Goal: Task Accomplishment & Management: Manage account settings

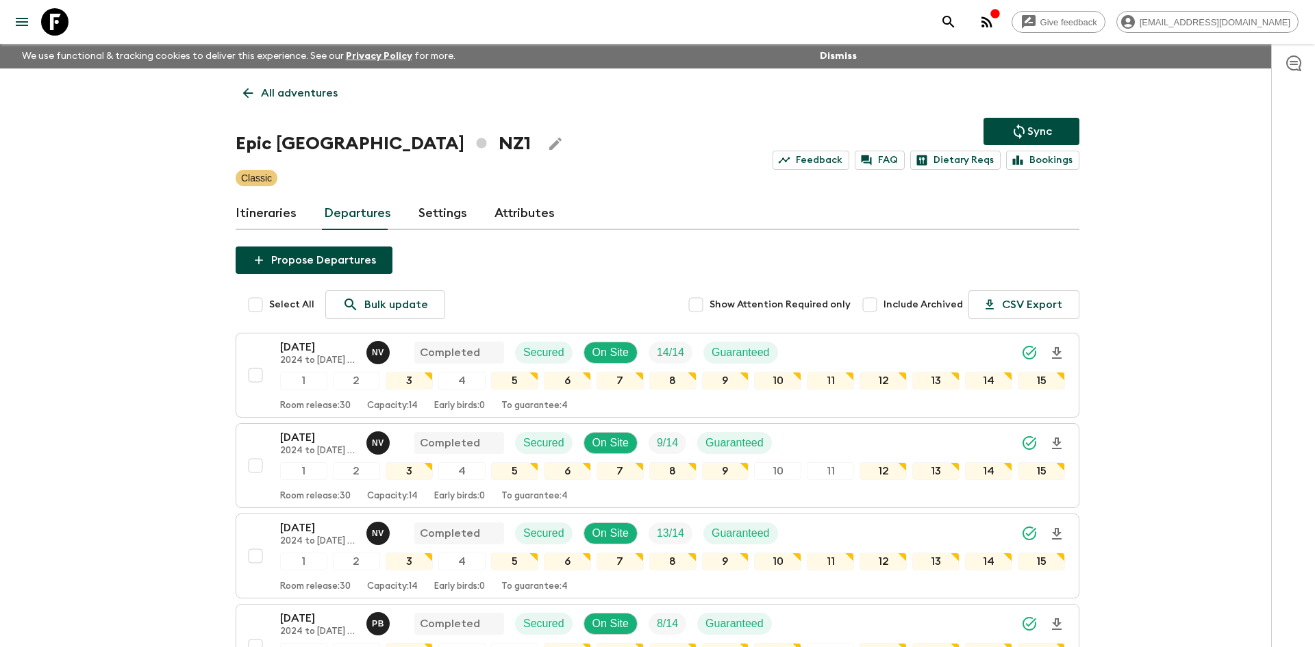
click at [309, 95] on p "All adventures" at bounding box center [299, 93] width 77 height 16
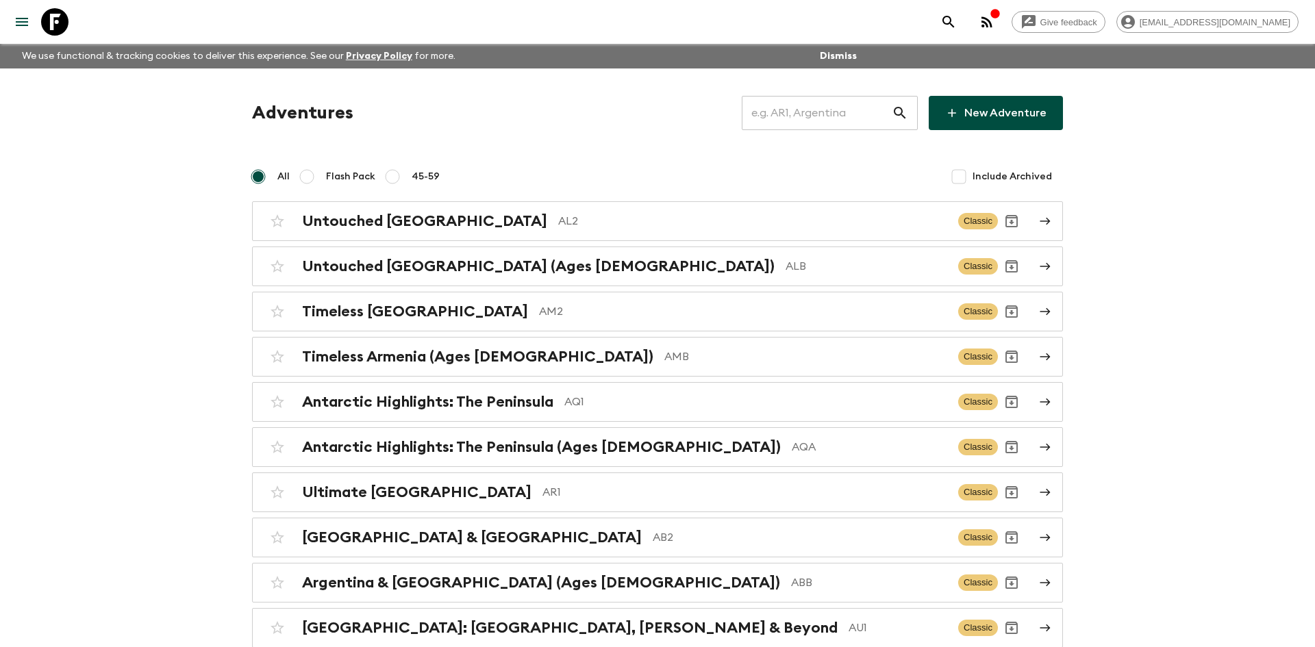
click at [812, 116] on input "text" at bounding box center [817, 113] width 150 height 38
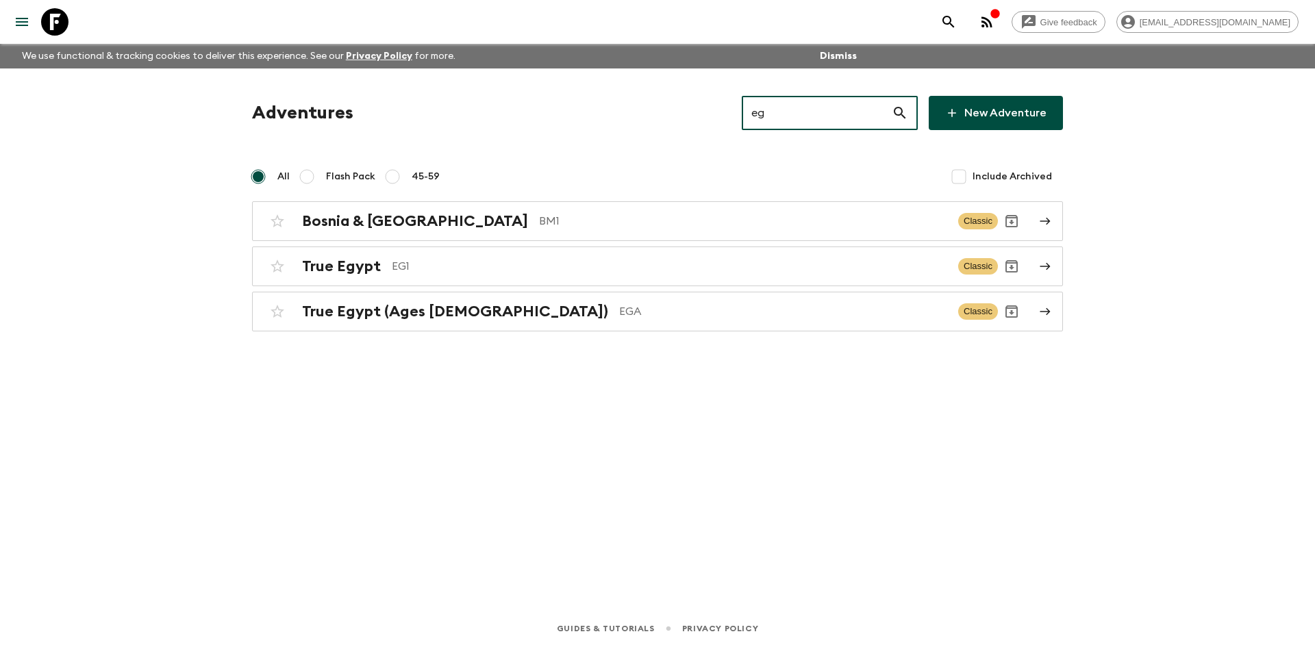
type input "ega"
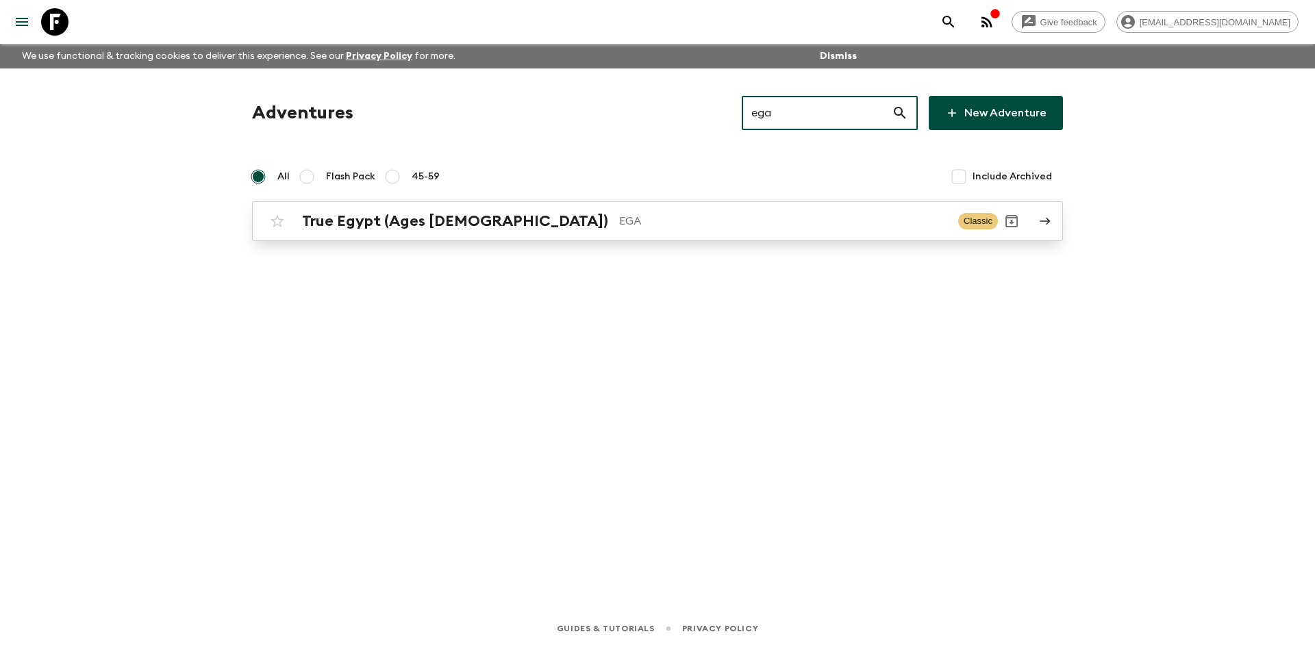
click at [514, 208] on div "True Egypt (Ages [DEMOGRAPHIC_DATA]) EGA Classic" at bounding box center [631, 221] width 734 height 27
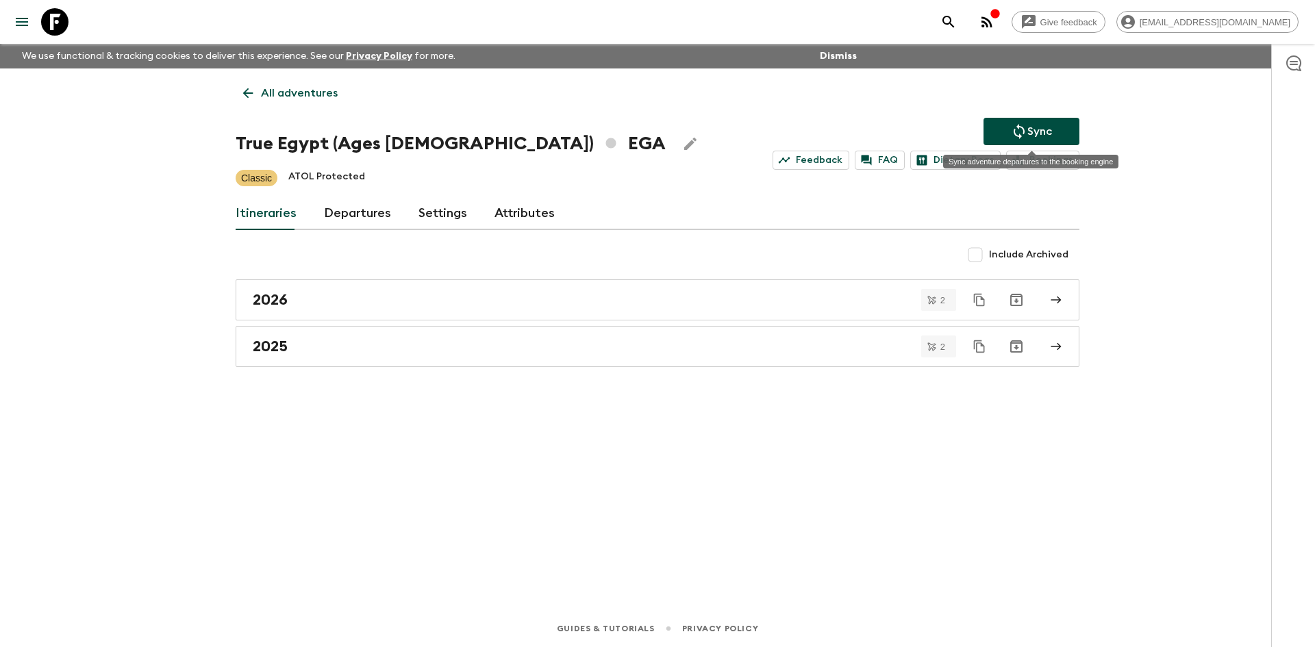
click at [1030, 134] on p "Sync" at bounding box center [1040, 131] width 25 height 16
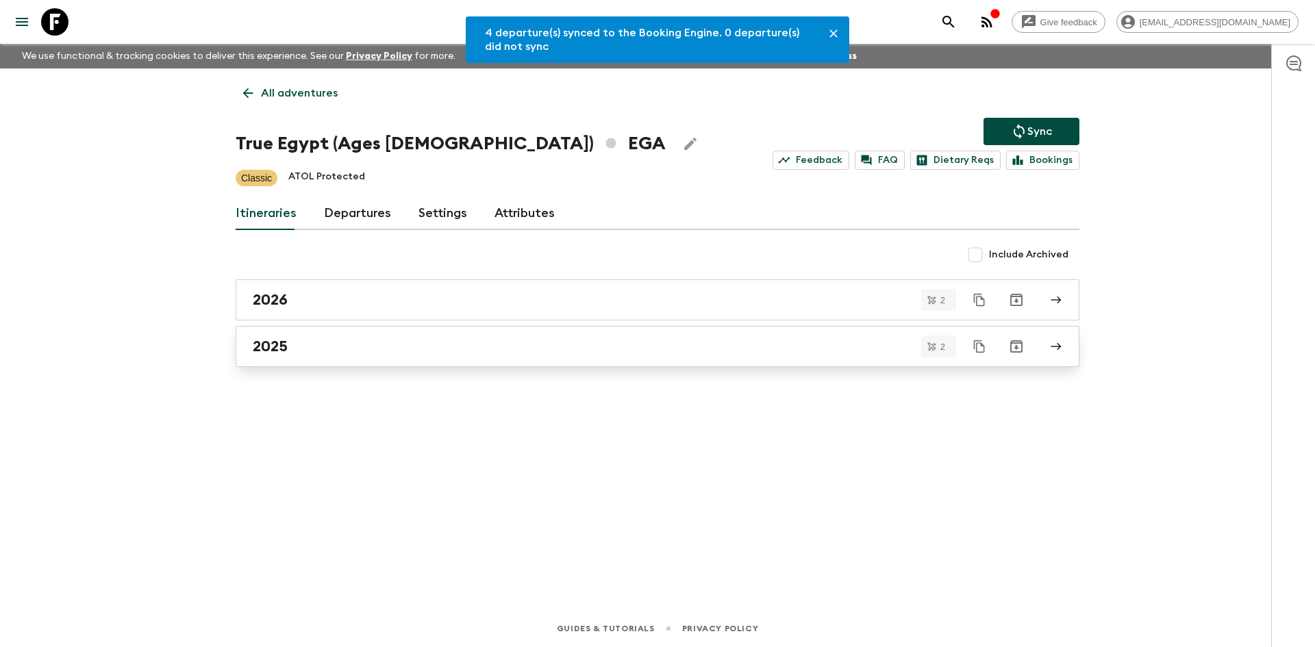
click at [397, 338] on div "2025" at bounding box center [645, 347] width 784 height 18
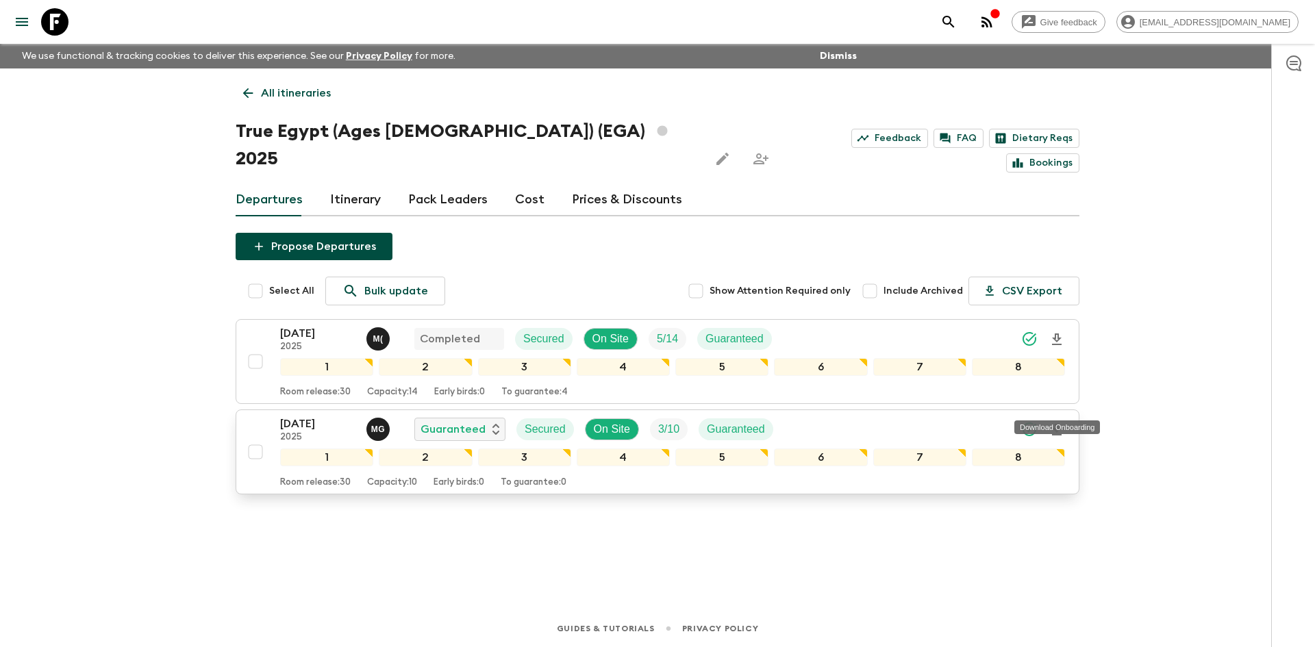
click at [1056, 424] on icon "Download Onboarding" at bounding box center [1057, 430] width 10 height 12
click at [286, 93] on p "All itineraries" at bounding box center [296, 93] width 70 height 16
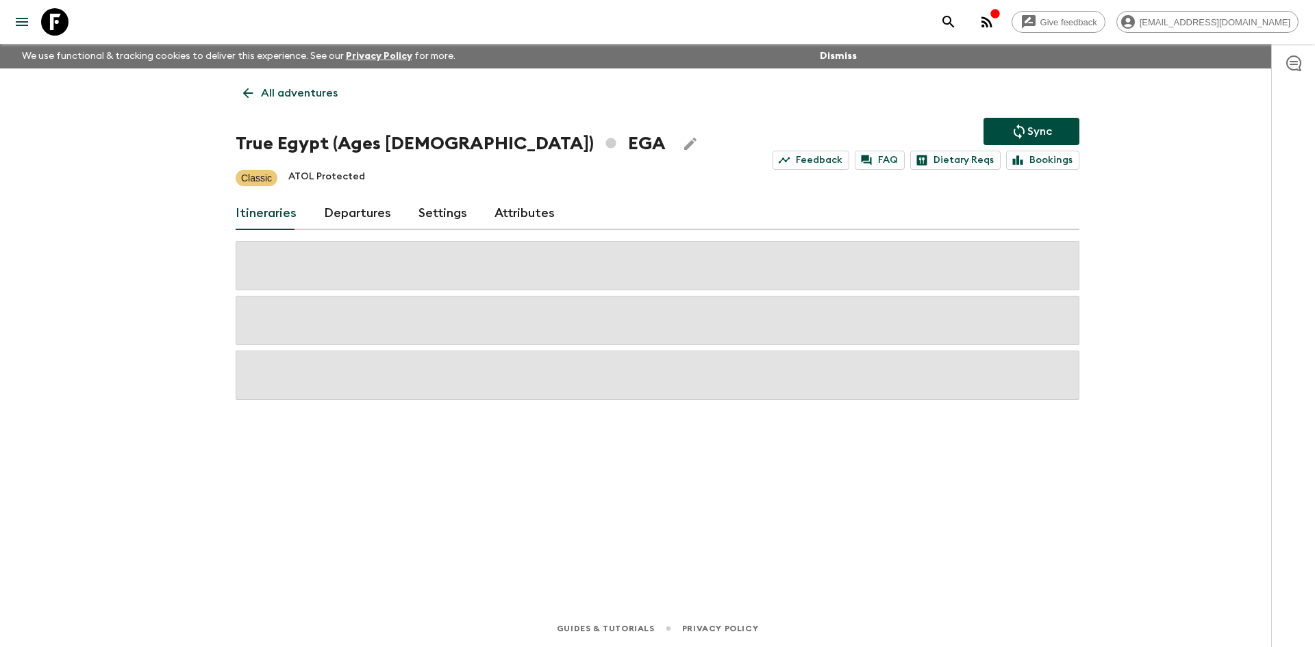
click at [286, 93] on p "All adventures" at bounding box center [299, 93] width 77 height 16
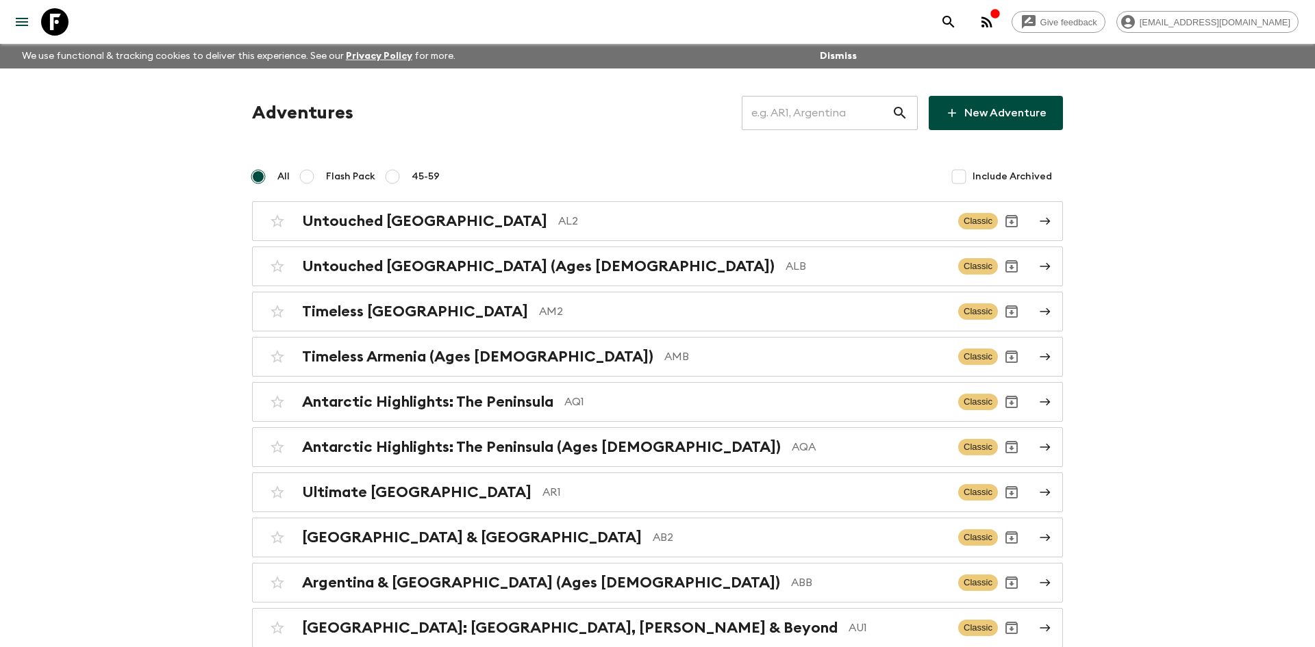
click at [802, 116] on input "text" at bounding box center [817, 113] width 150 height 38
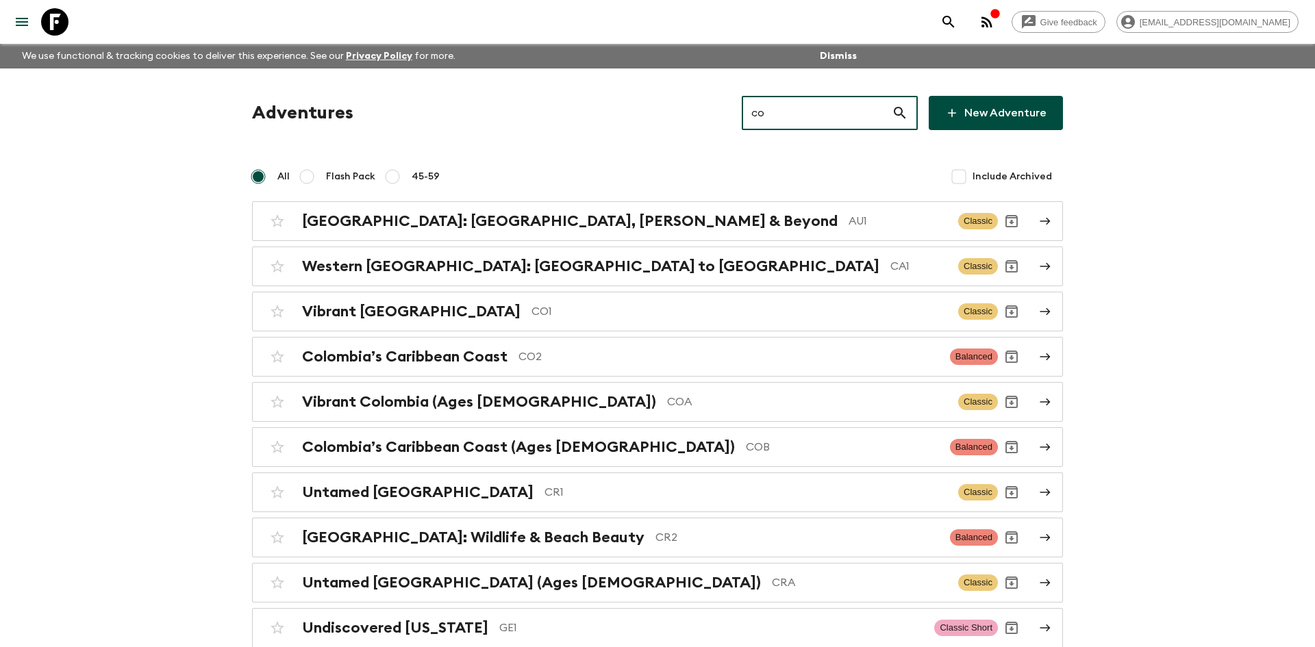
type input "cob"
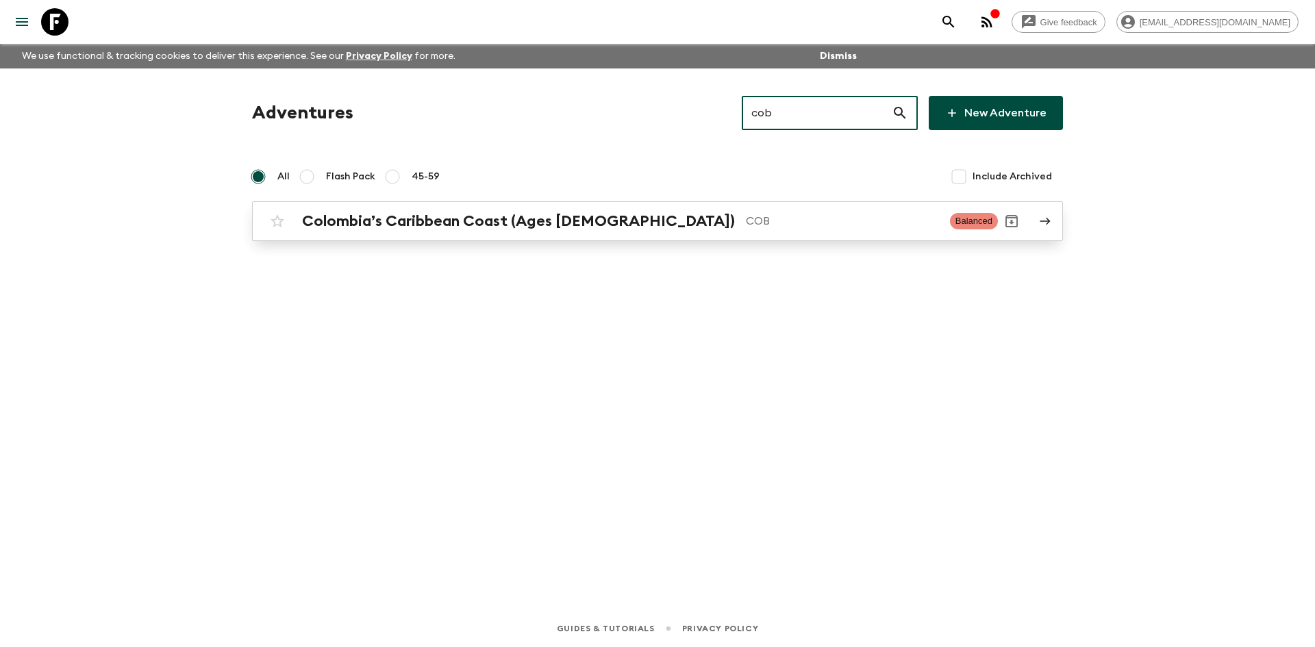
click at [569, 219] on h2 "Colombia’s Caribbean Coast (Ages [DEMOGRAPHIC_DATA])" at bounding box center [518, 221] width 433 height 18
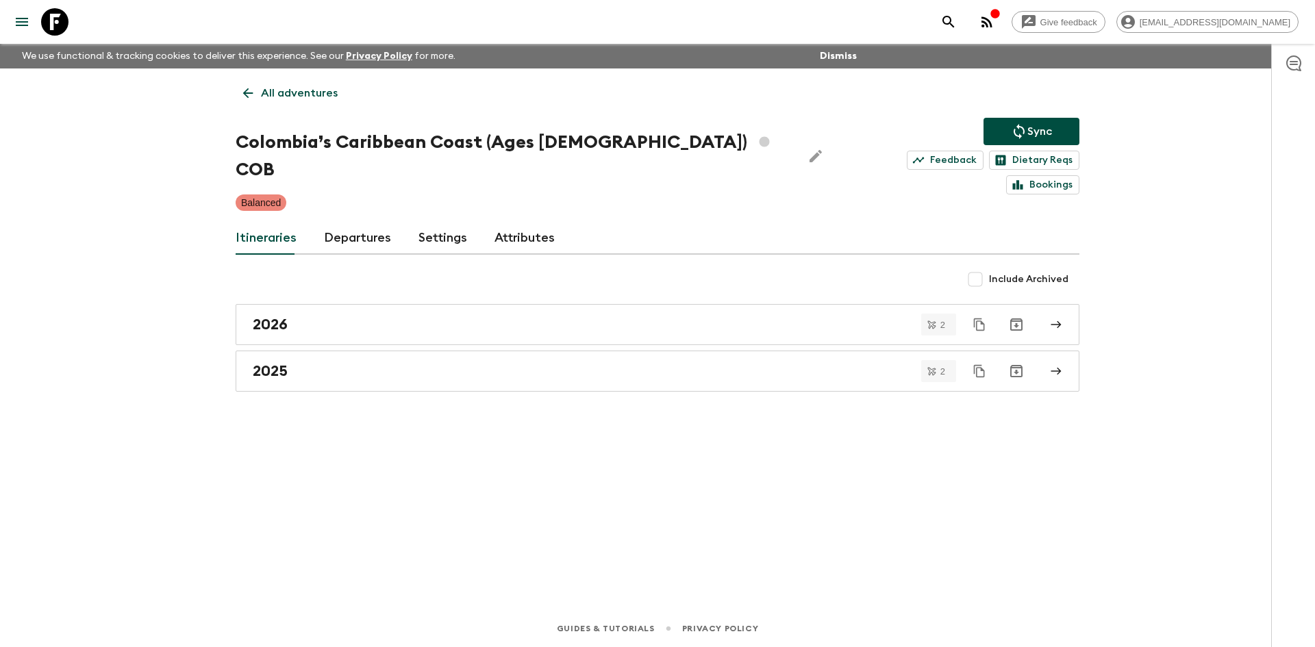
click at [1022, 128] on icon "Sync adventure departures to the booking engine" at bounding box center [1019, 131] width 16 height 16
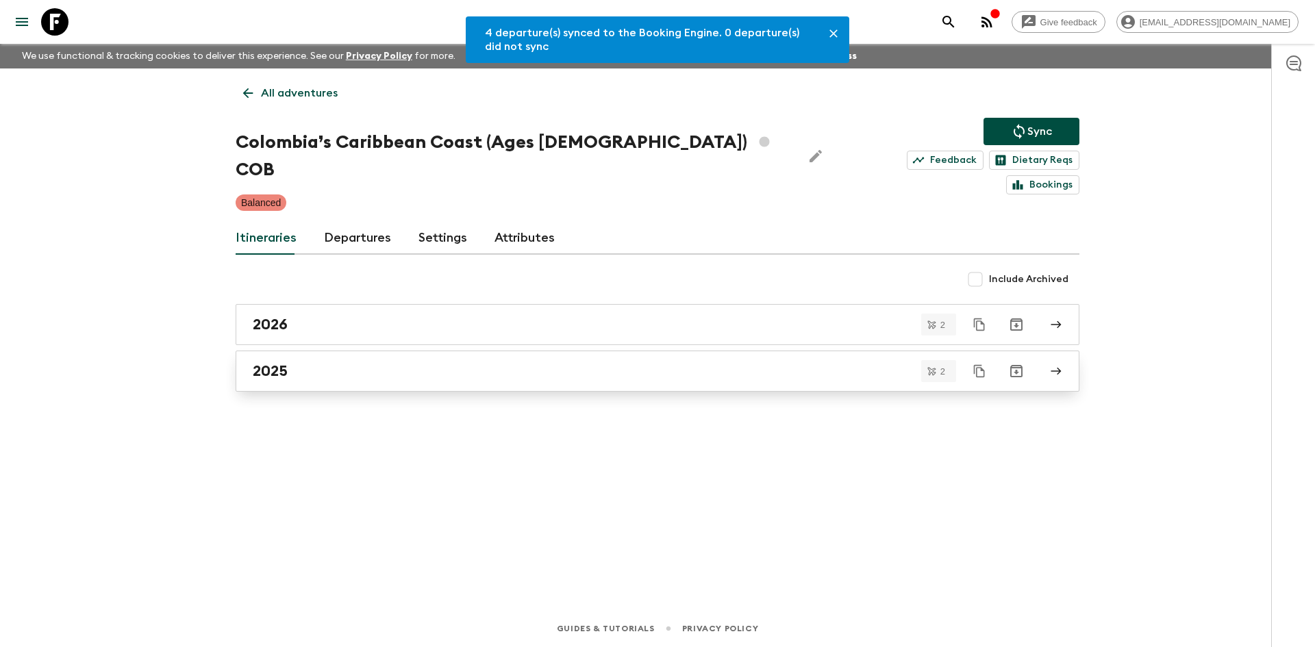
click at [256, 359] on link "2025" at bounding box center [658, 371] width 844 height 41
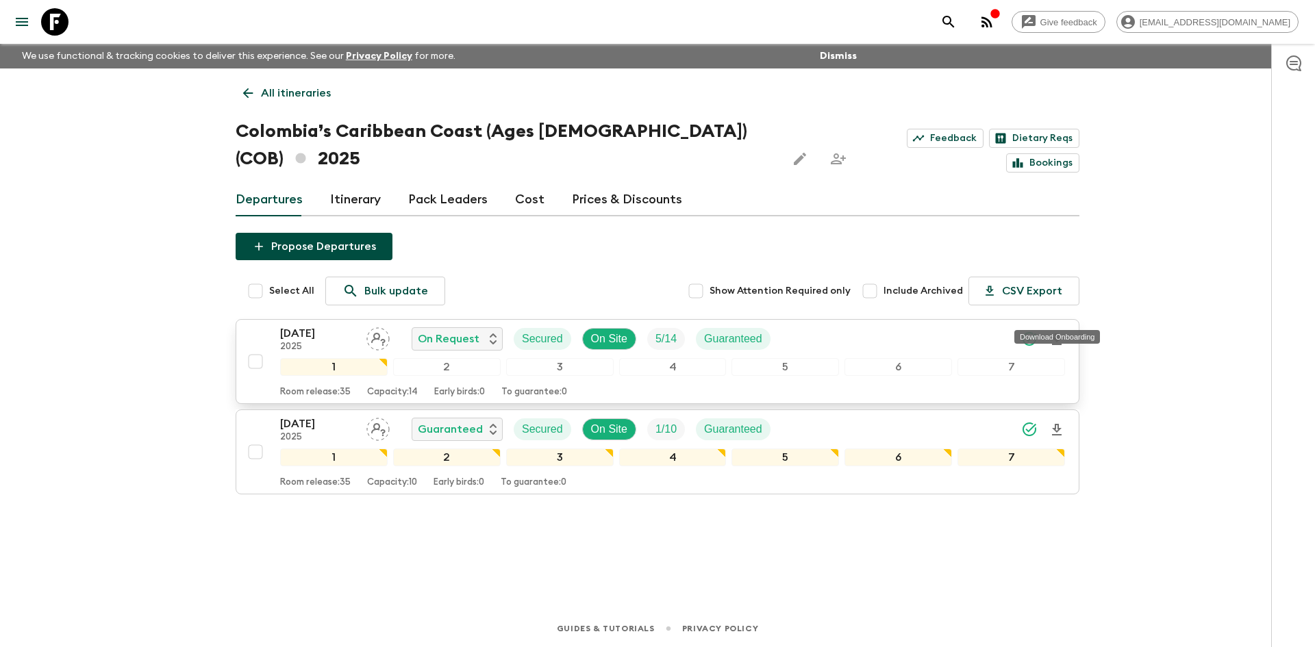
click at [1056, 334] on icon "Download Onboarding" at bounding box center [1057, 340] width 10 height 12
click at [306, 88] on p "All itineraries" at bounding box center [296, 93] width 70 height 16
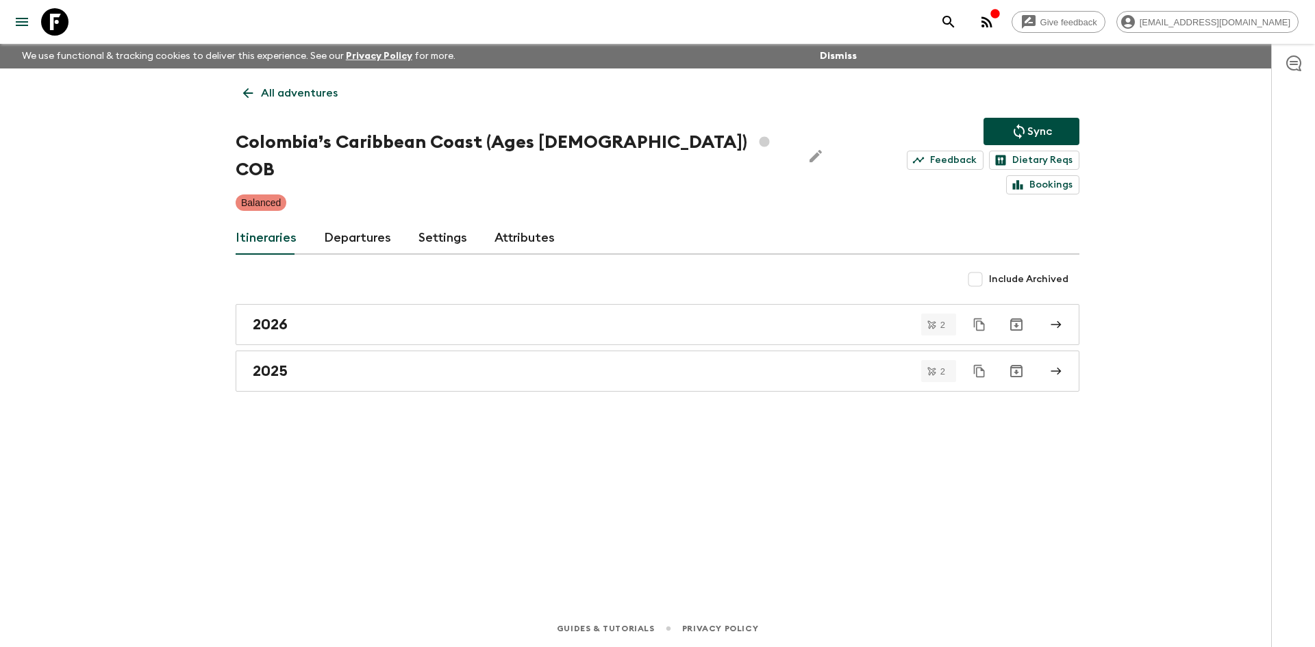
click at [306, 88] on p "All adventures" at bounding box center [299, 93] width 77 height 16
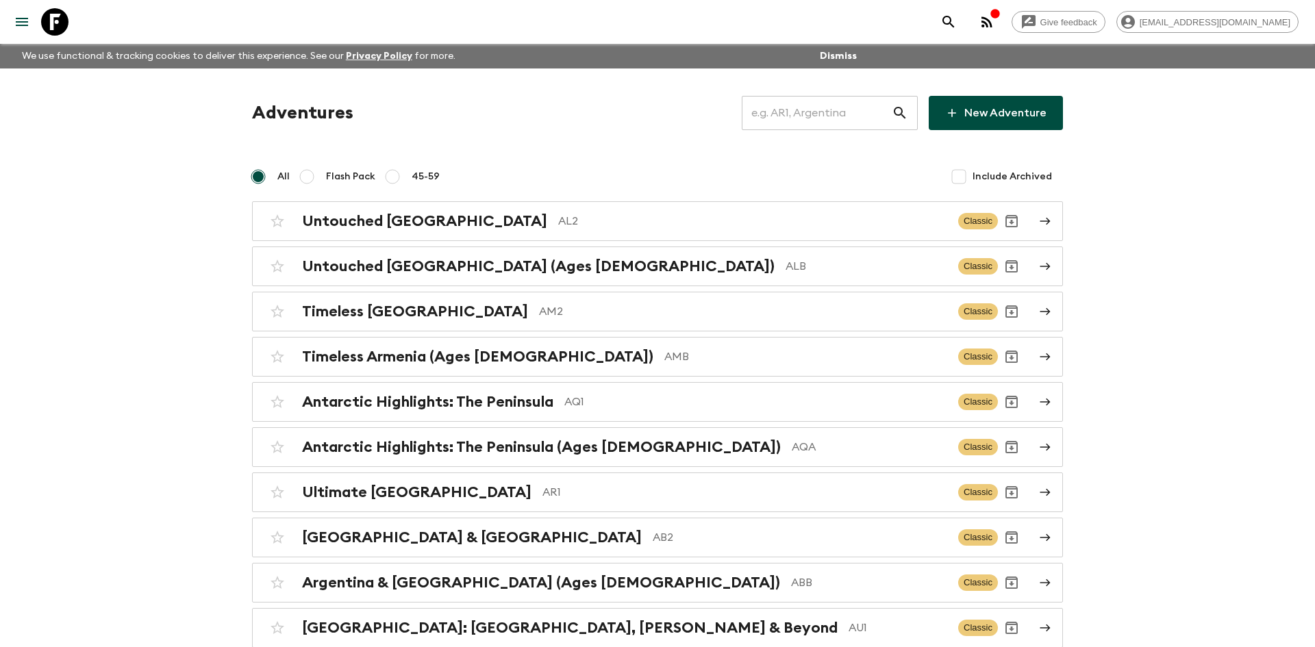
click at [769, 110] on input "text" at bounding box center [817, 113] width 150 height 38
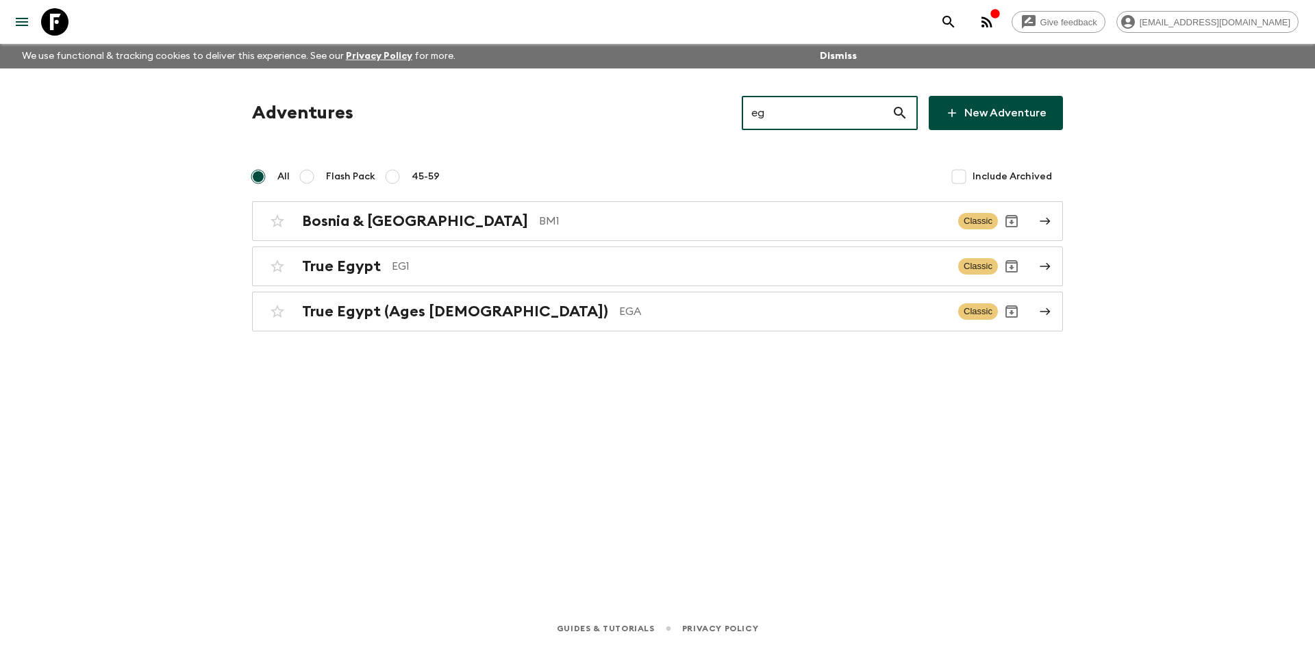
type input "eg1"
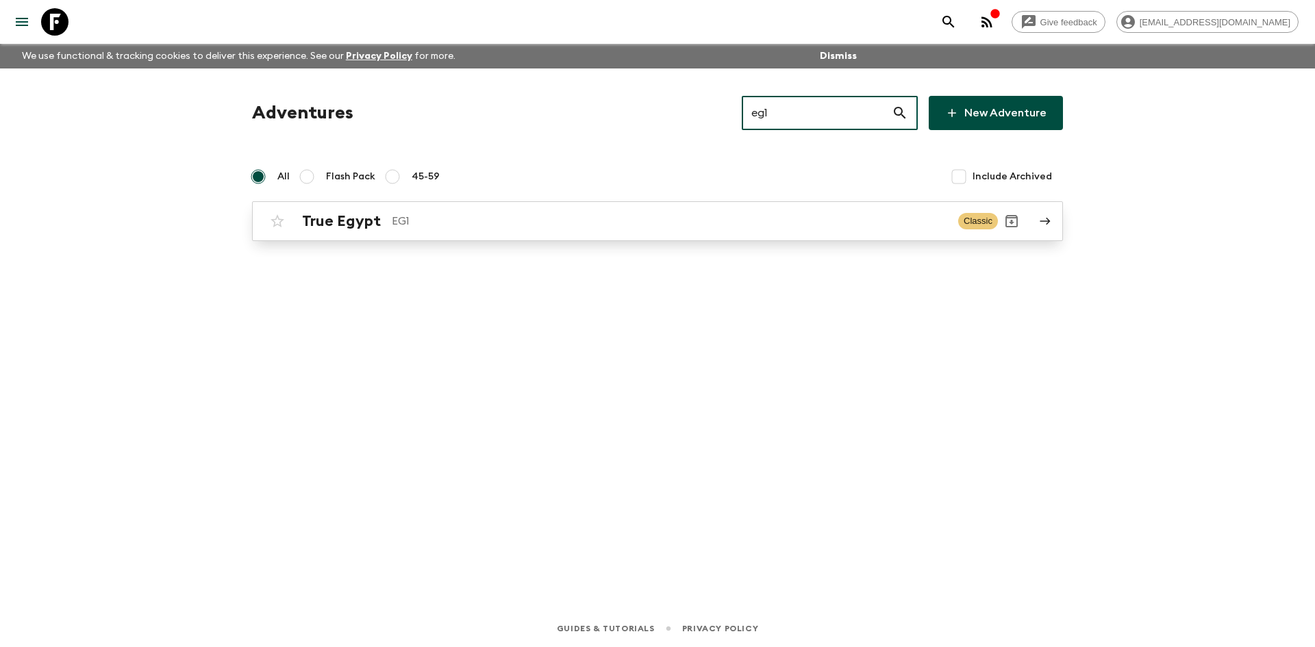
click at [479, 228] on p "EG1" at bounding box center [670, 221] width 556 height 16
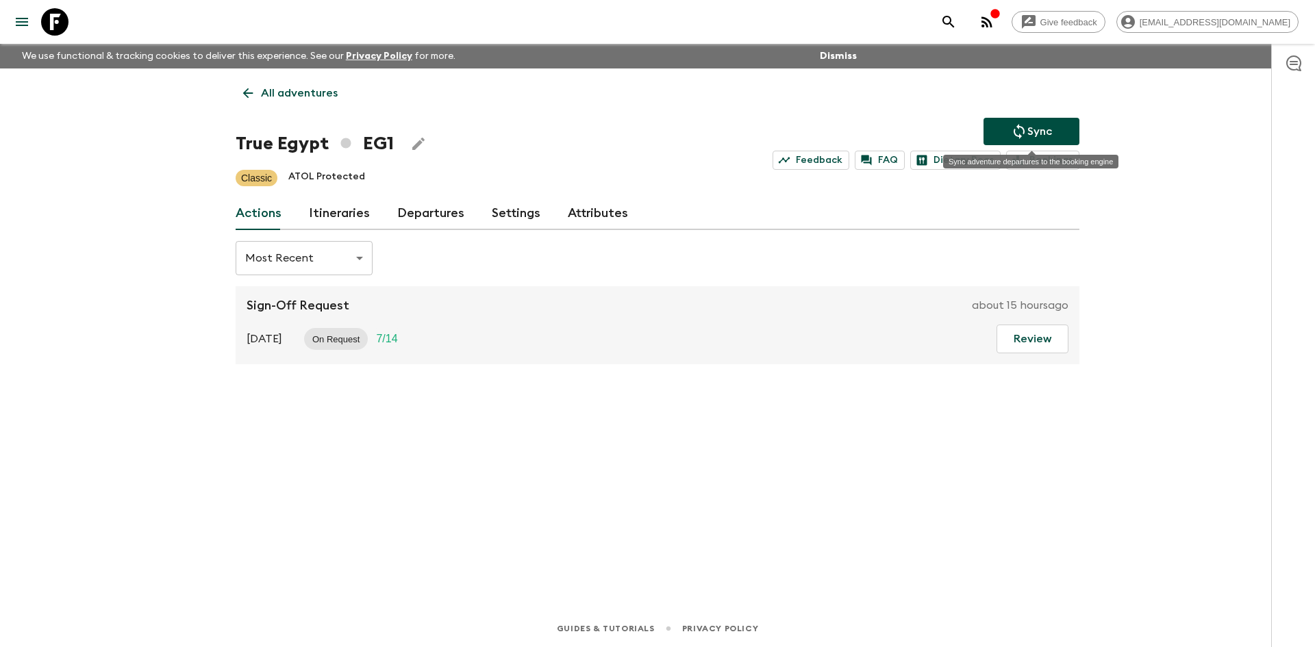
click at [1002, 137] on button "Sync" at bounding box center [1032, 131] width 96 height 27
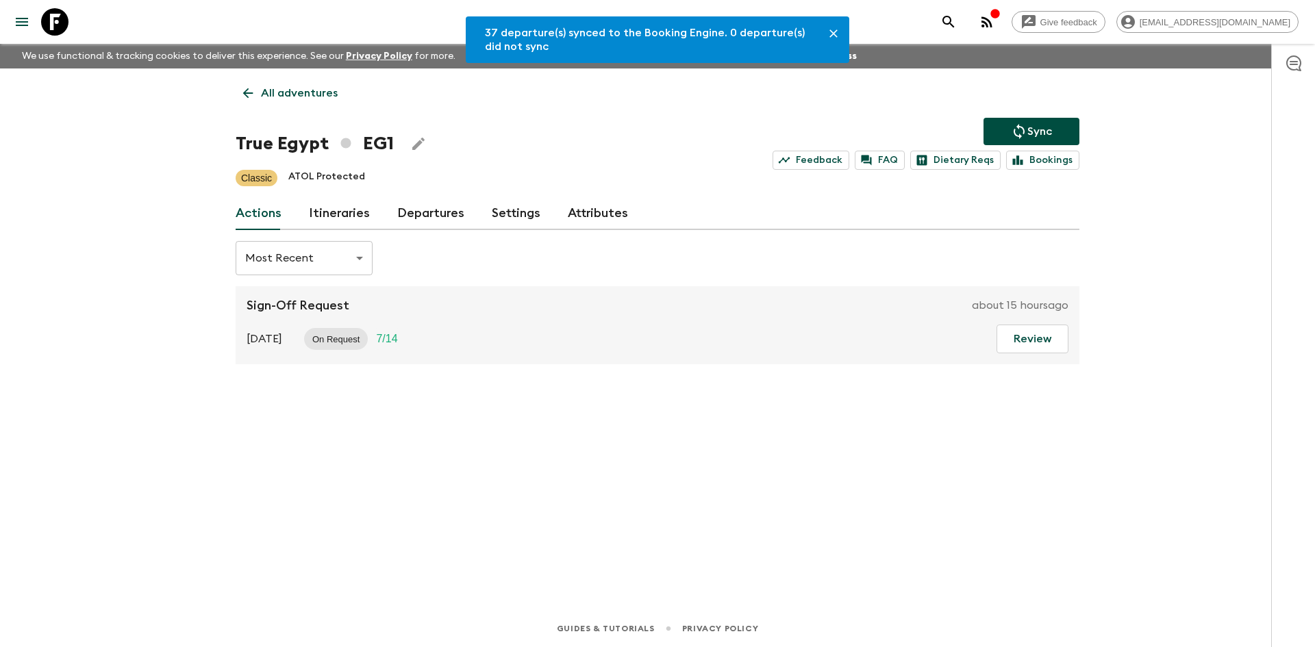
click at [451, 207] on link "Departures" at bounding box center [430, 213] width 67 height 33
